Goal: Find contact information: Find contact information

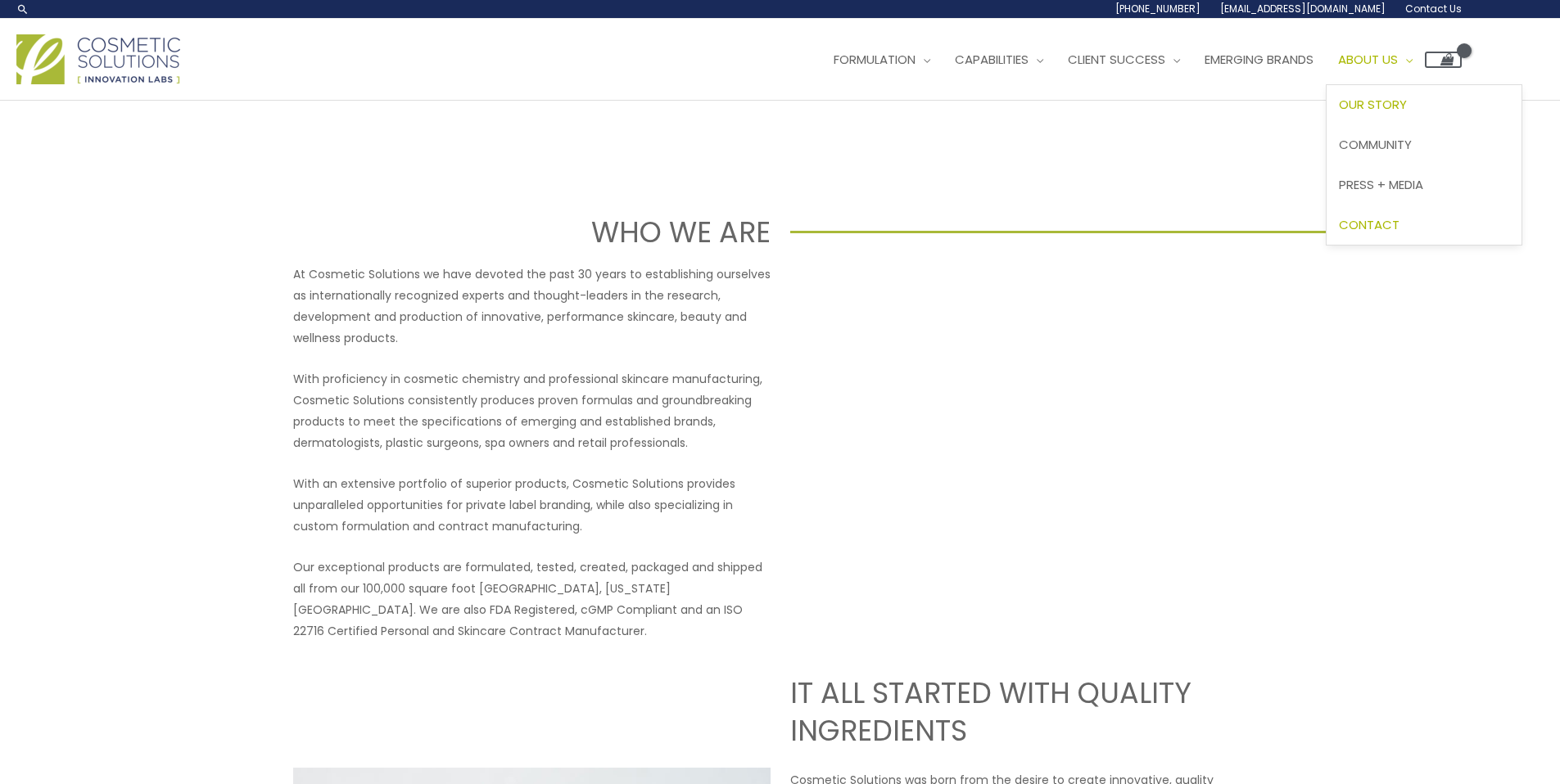
click at [1390, 230] on span "Contact" at bounding box center [1369, 225] width 61 height 18
